Goal: Submit feedback/report problem

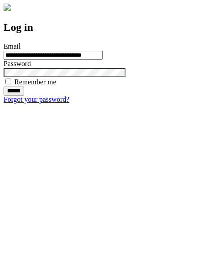
type input "**********"
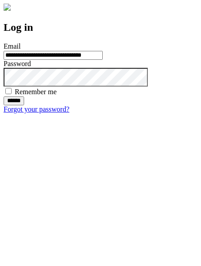
click at [24, 105] on input "******" at bounding box center [14, 100] width 21 height 9
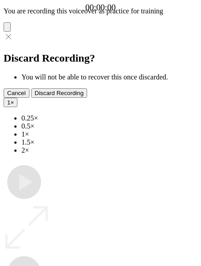
type input "**********"
